Goal: Transaction & Acquisition: Purchase product/service

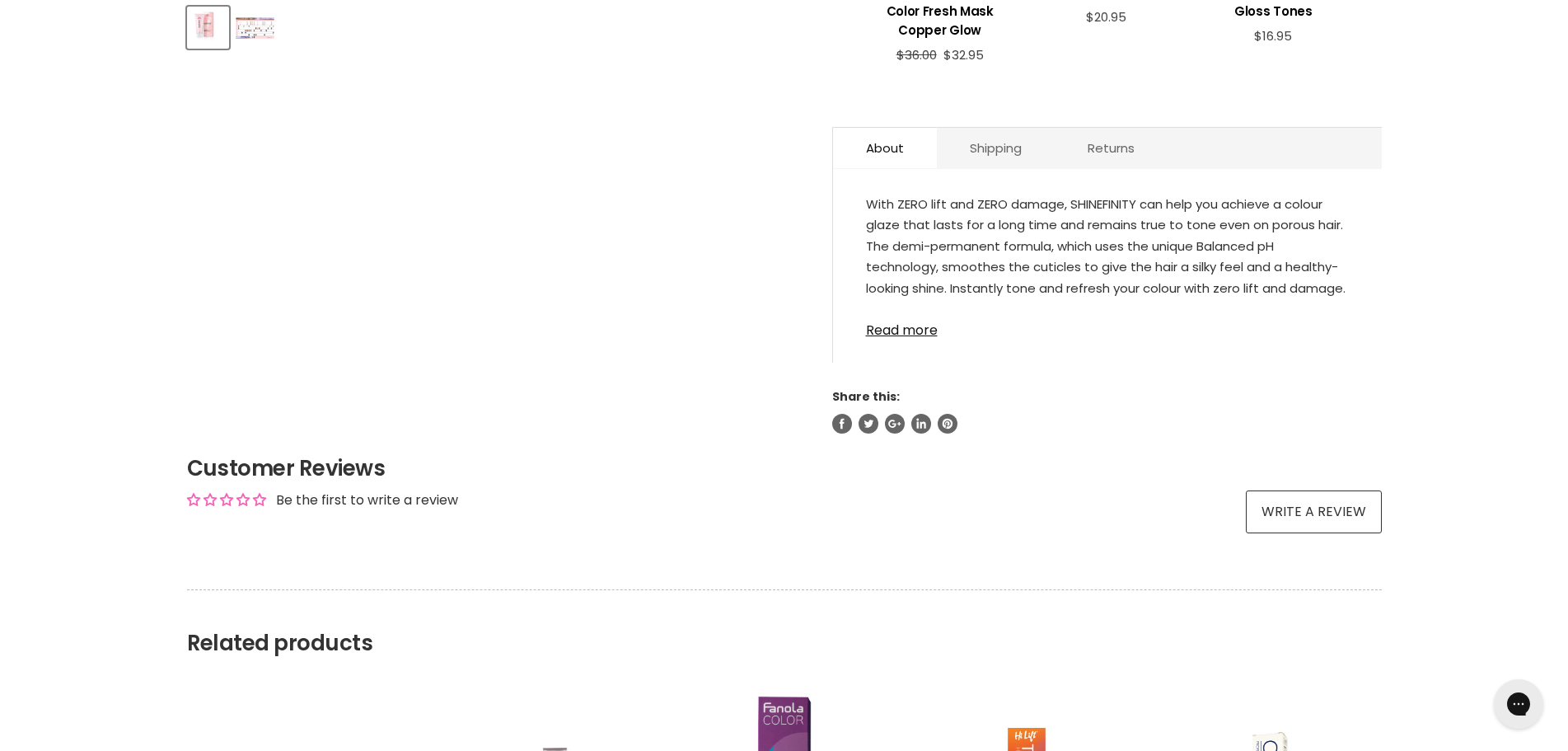
scroll to position [495, 0]
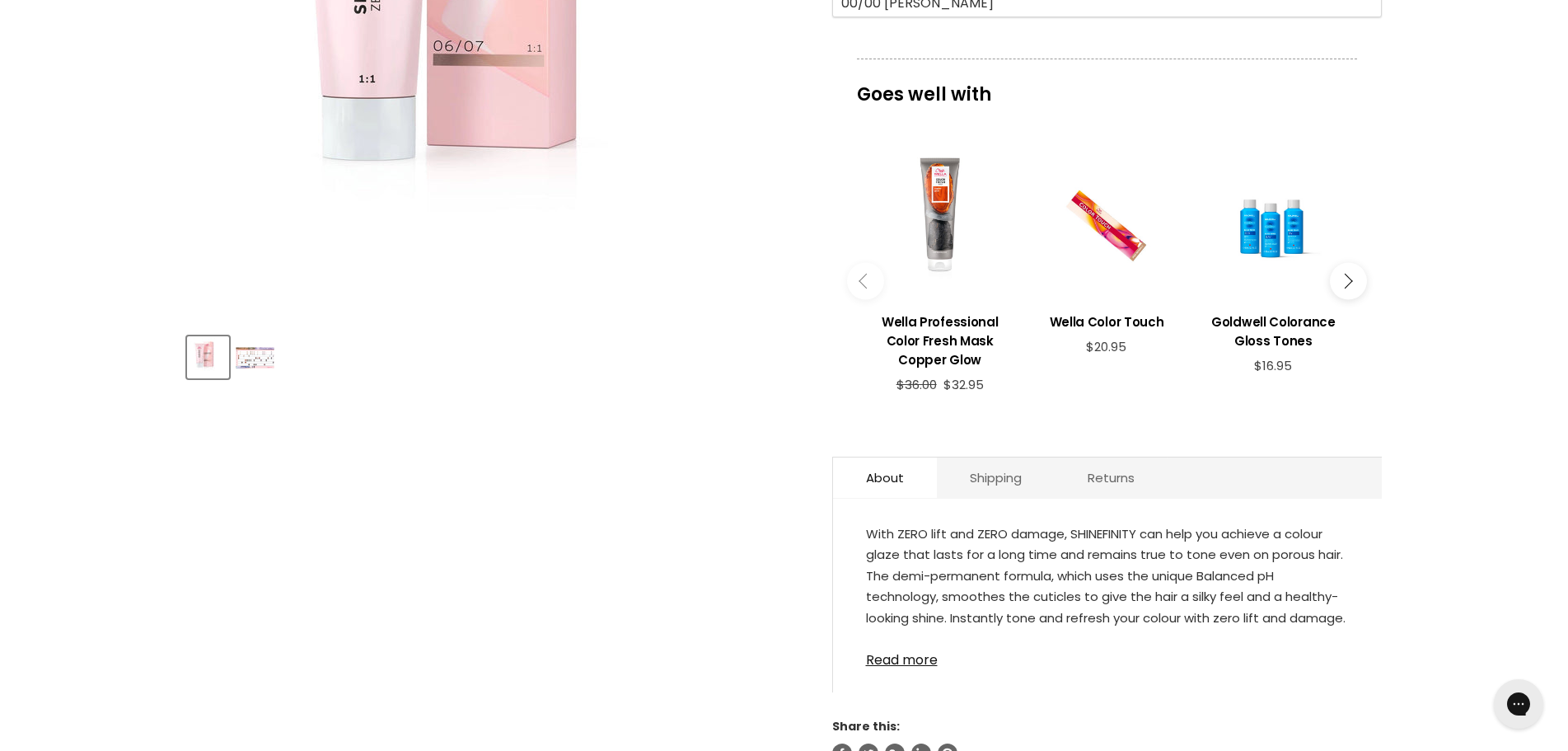
click at [263, 358] on img "Product thumbnails" at bounding box center [254, 358] width 39 height 22
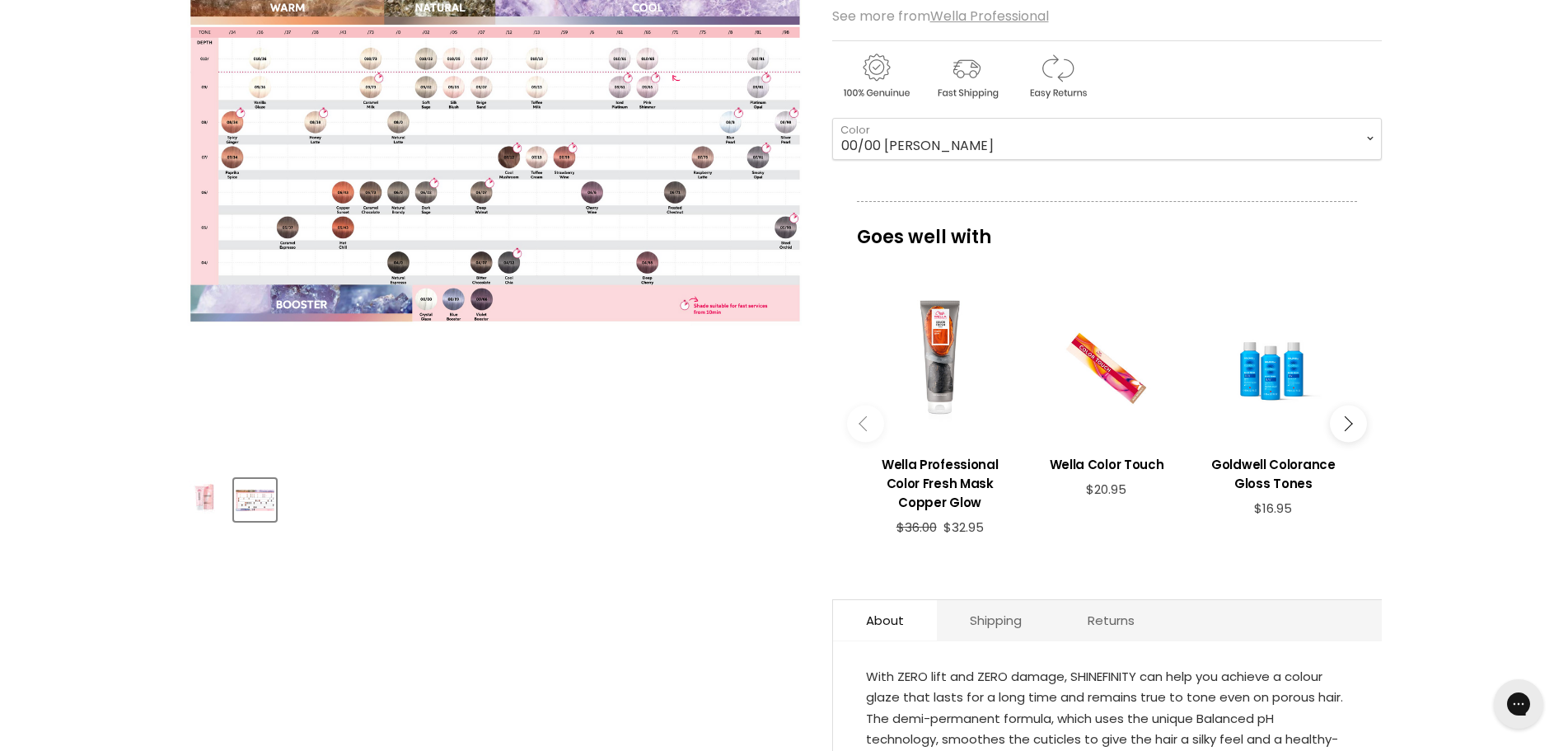
scroll to position [247, 0]
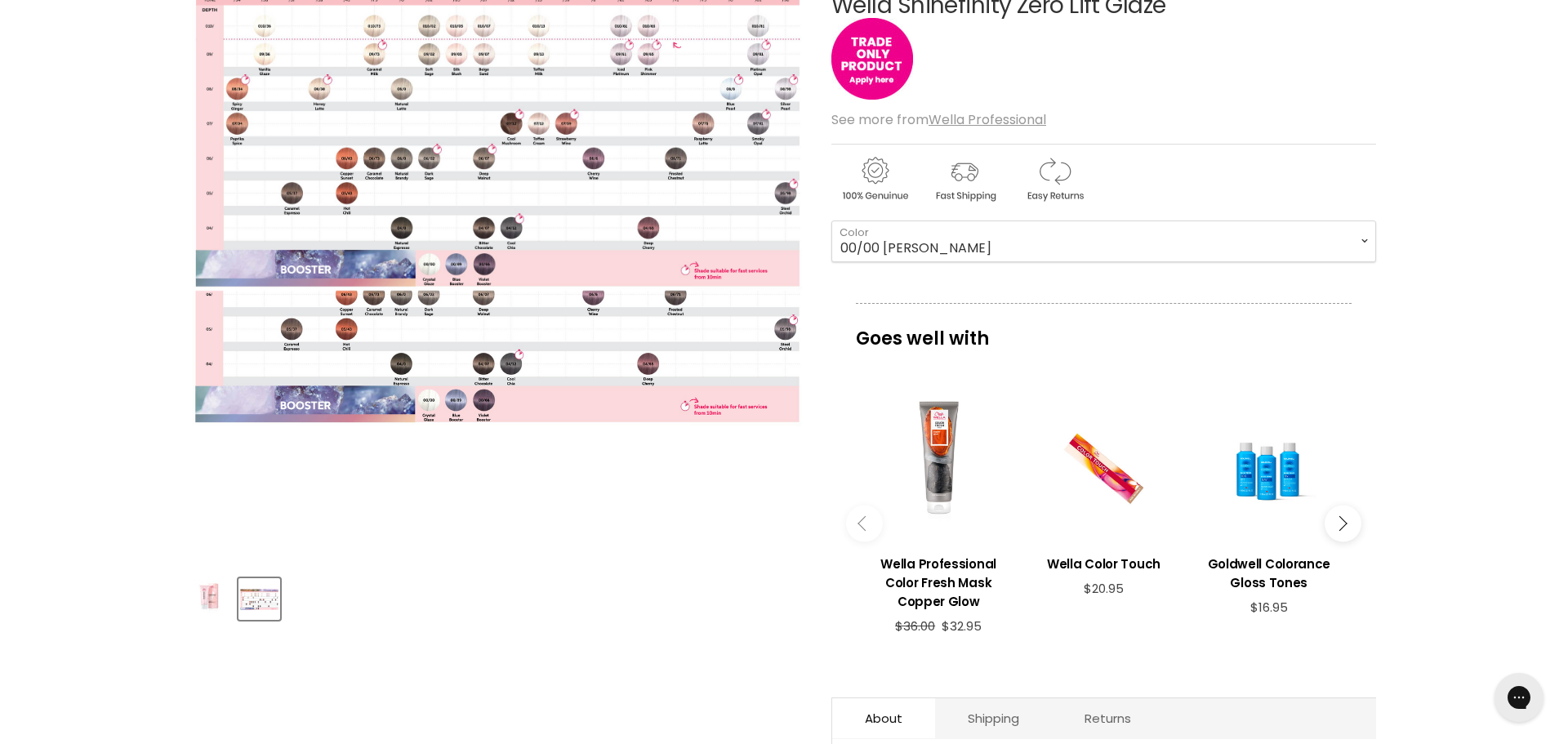
click at [416, 290] on img "Wella Shinefinity Zero Lift Glaze image. Click or Scroll to Zoom." at bounding box center [497, 121] width 610 height 339
